Goal: Task Accomplishment & Management: Check status

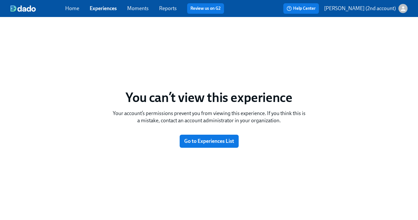
click at [105, 9] on link "Experiences" at bounding box center [103, 8] width 27 height 6
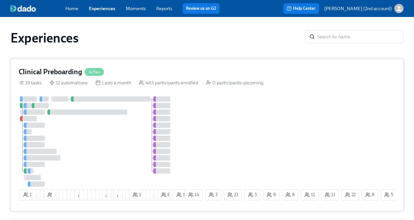
click at [137, 129] on div at bounding box center [101, 141] width 165 height 90
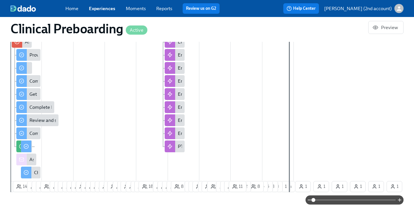
scroll to position [522, 0]
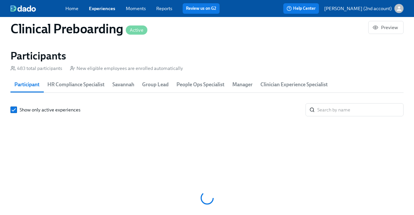
click at [341, 116] on input "search" at bounding box center [360, 109] width 86 height 13
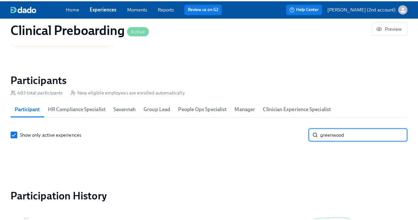
scroll to position [685, 0]
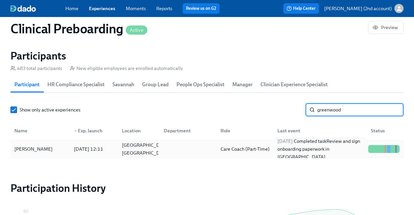
type input "greenwood"
click at [311, 161] on div "[DATE] Completed task Review and sign onboarding paperwork in [GEOGRAPHIC_DATA]" at bounding box center [320, 149] width 91 height 24
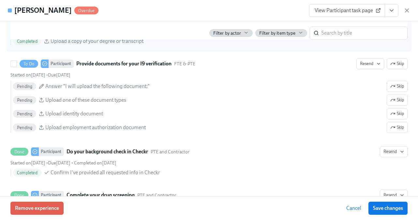
scroll to position [768, 0]
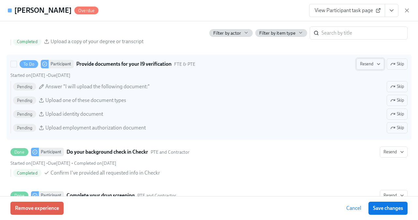
click at [370, 67] on span "Resend" at bounding box center [370, 64] width 21 height 7
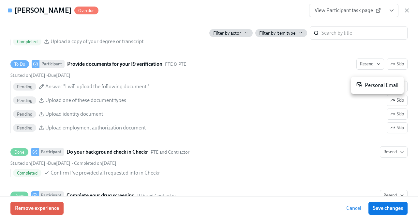
click at [366, 87] on div "Personal Email" at bounding box center [378, 85] width 42 height 8
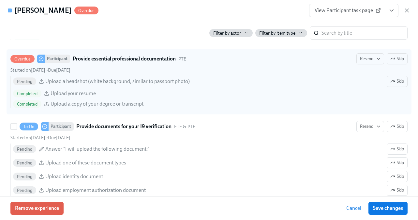
scroll to position [699, 0]
